Goal: Check status

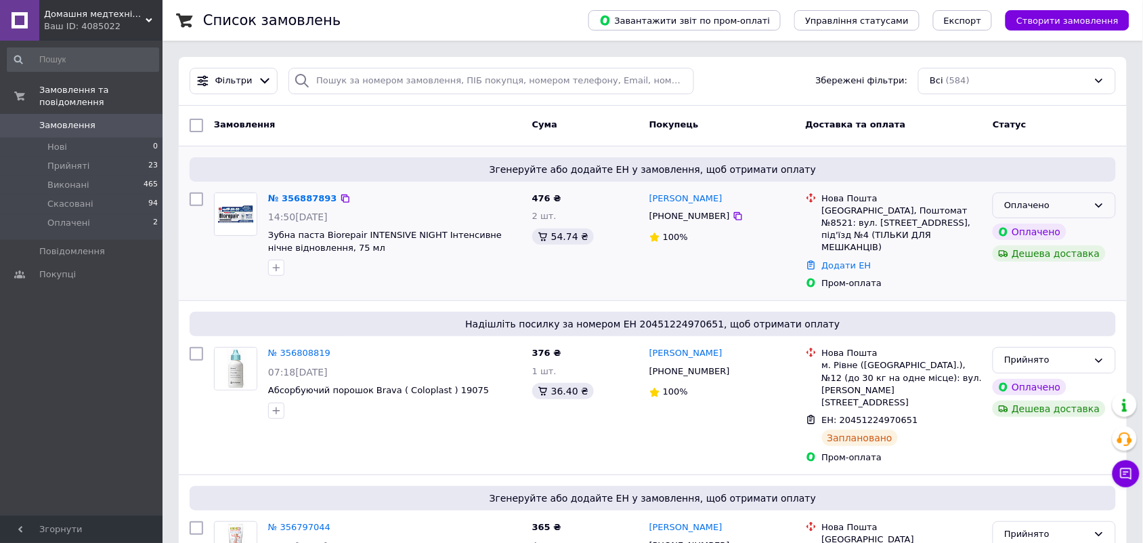
click at [1042, 214] on div "Оплачено" at bounding box center [1054, 205] width 123 height 26
click at [1037, 234] on li "Прийнято" at bounding box center [1055, 233] width 122 height 25
click at [298, 194] on link "№ 356887893" at bounding box center [299, 198] width 62 height 10
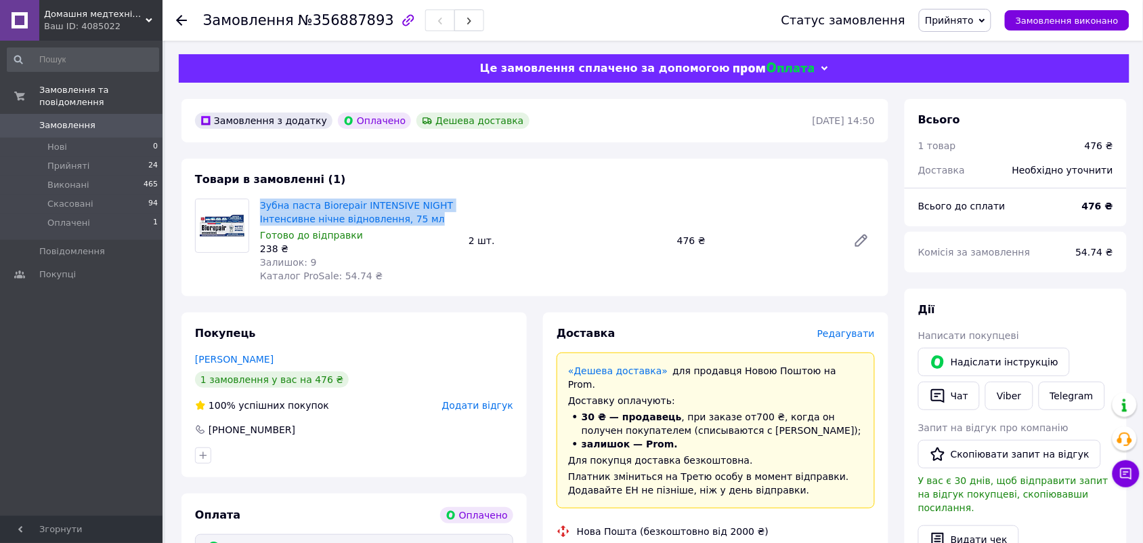
drag, startPoint x: 441, startPoint y: 225, endPoint x: 259, endPoint y: 211, distance: 182.8
click at [259, 211] on div "Зубна паста Biorepair INTENSIVE NIGHT Інтенсивне нічне відновлення, 75 мл Готов…" at bounding box center [359, 240] width 209 height 89
copy link "Зубна паста Biorepair INTENSIVE NIGHT Інтенсивне нічне відновлення, 75 мл"
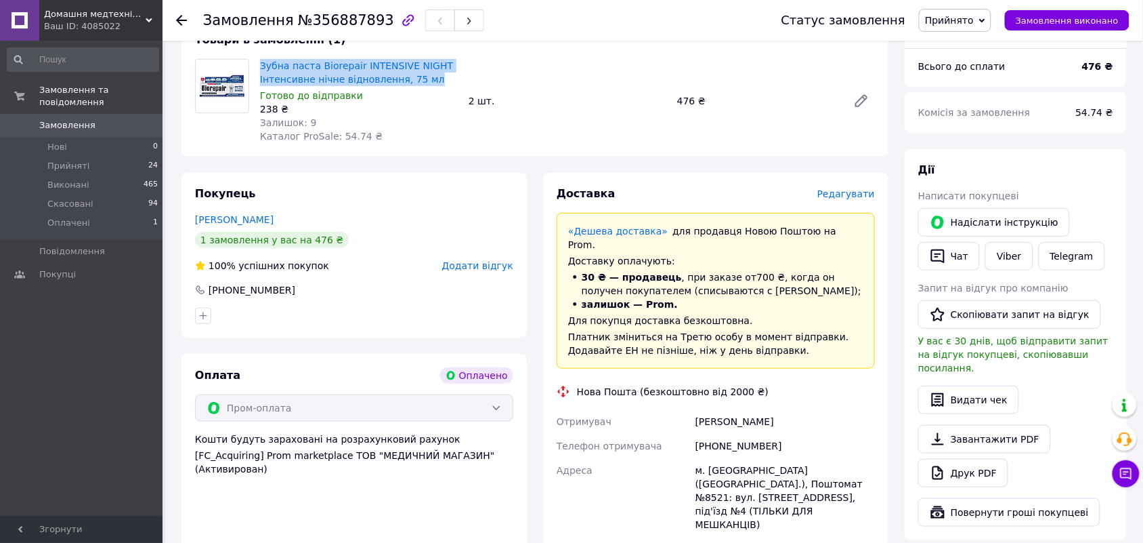
scroll to position [339, 0]
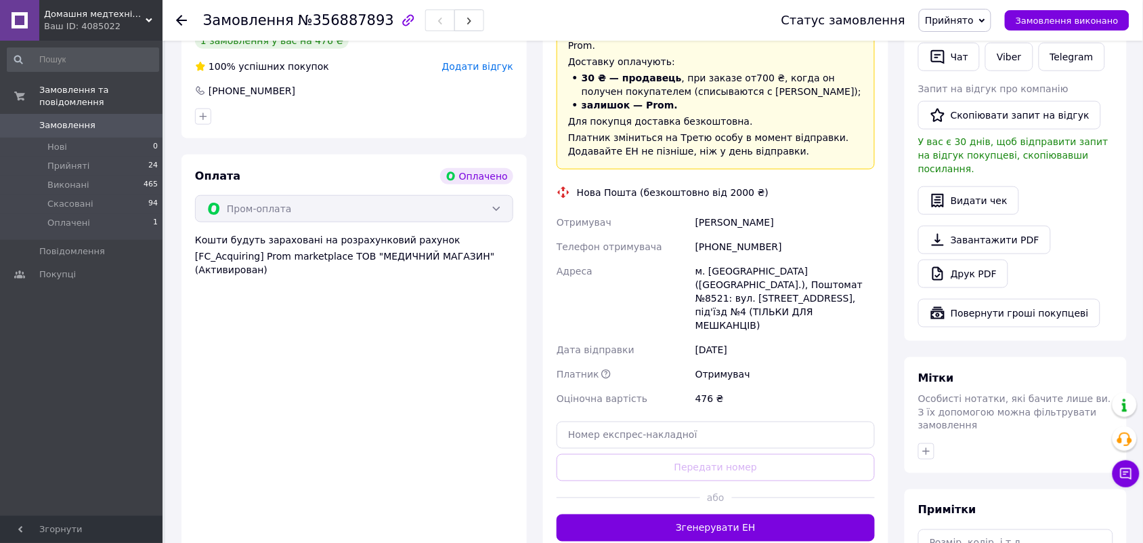
drag, startPoint x: 801, startPoint y: 205, endPoint x: 654, endPoint y: 217, distance: 148.2
click at [657, 210] on div "Отримувач [PERSON_NAME] отримувача [PHONE_NUMBER] [PERSON_NAME] [GEOGRAPHIC_DAT…" at bounding box center [716, 310] width 324 height 201
copy div "Отримувач [PERSON_NAME]"
drag, startPoint x: 773, startPoint y: 232, endPoint x: 711, endPoint y: 228, distance: 61.8
click at [711, 234] on div "[PHONE_NUMBER]" at bounding box center [785, 246] width 185 height 24
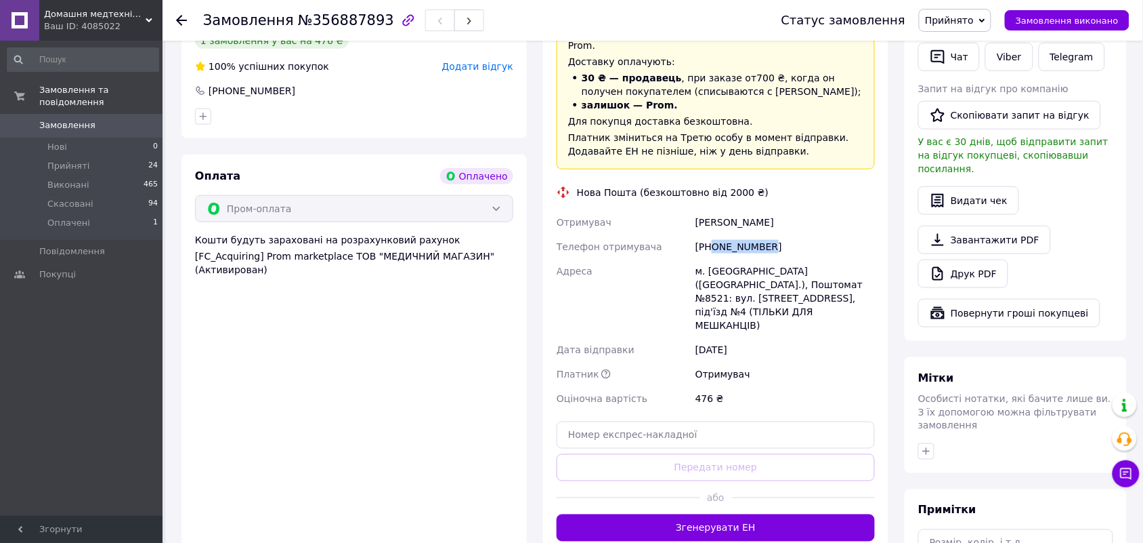
copy div "0993237608"
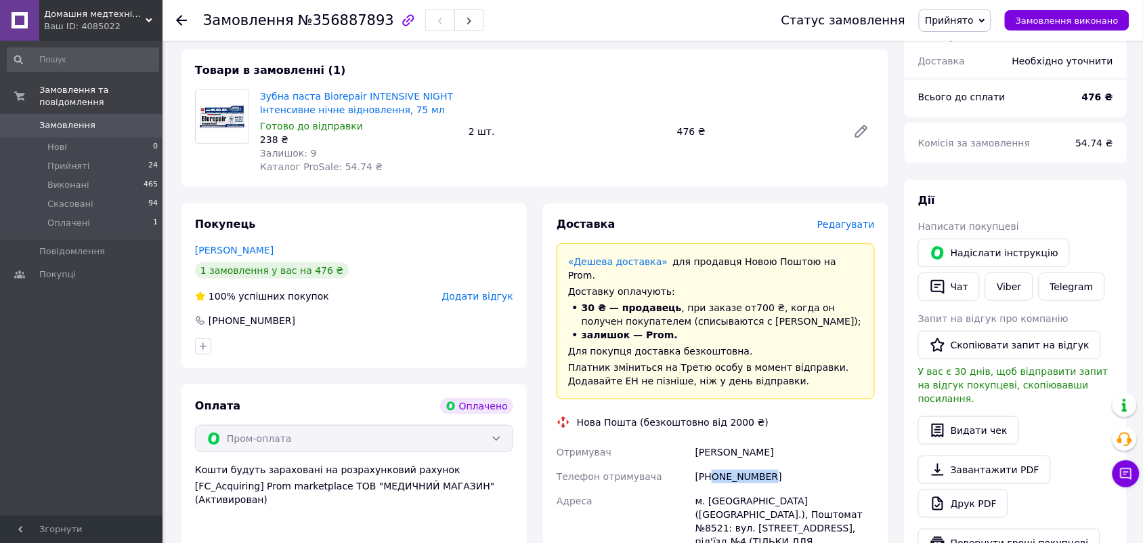
scroll to position [0, 0]
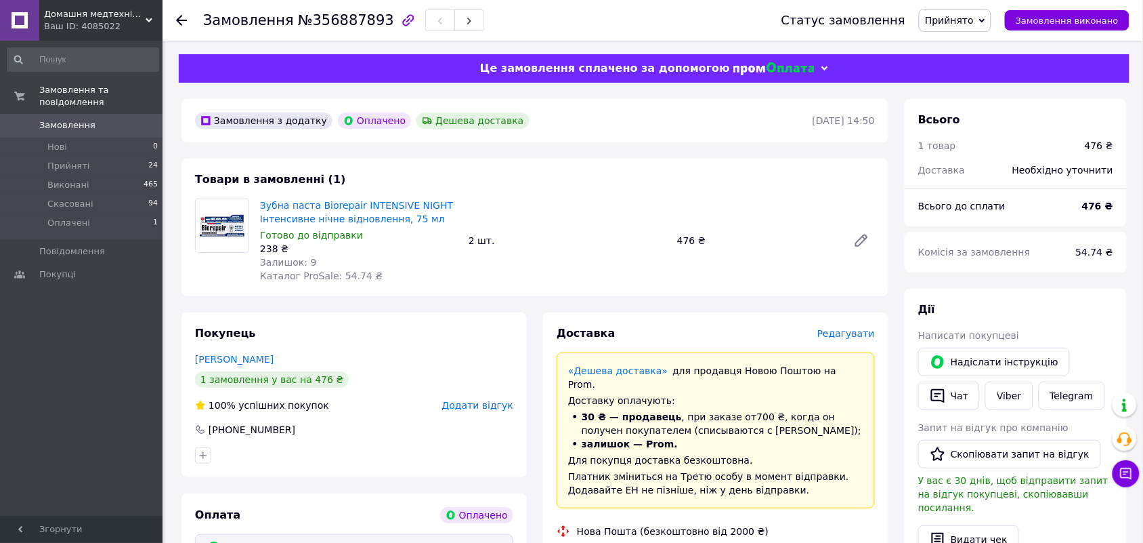
click at [320, 20] on span "№356887893" at bounding box center [346, 20] width 96 height 16
copy span "356887893"
